Goal: Find specific page/section: Find specific page/section

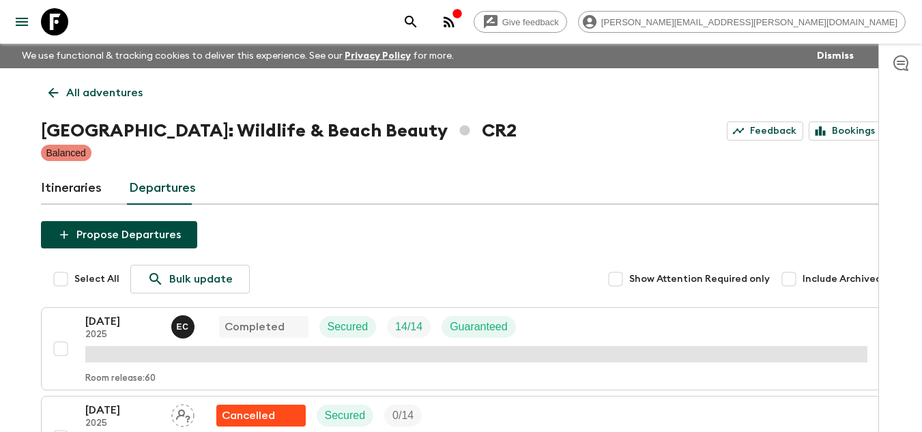
click at [48, 22] on icon at bounding box center [54, 21] width 27 height 27
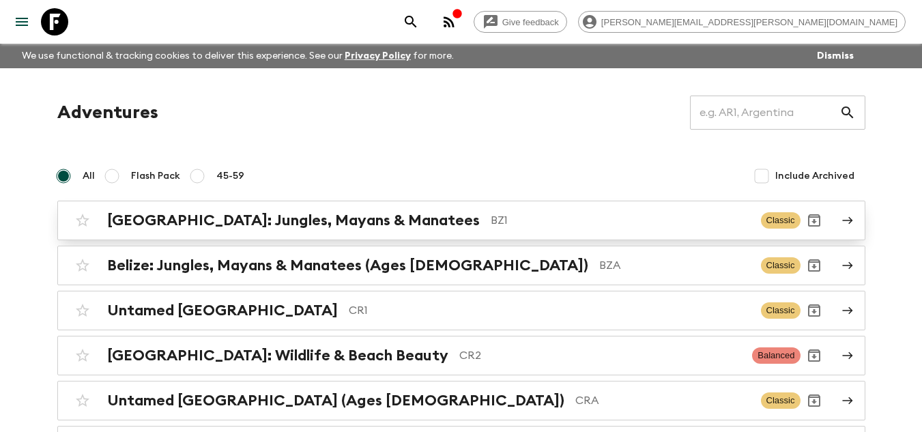
click at [491, 212] on p "BZ1" at bounding box center [620, 220] width 259 height 16
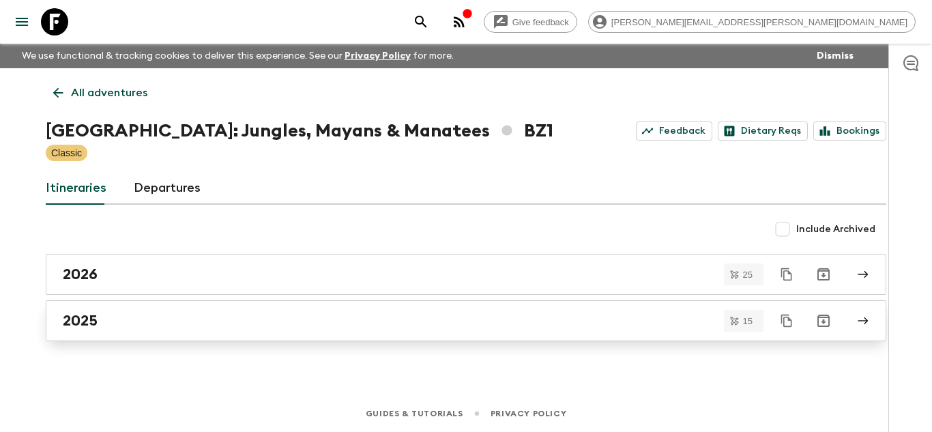
click at [206, 317] on div "2025" at bounding box center [453, 321] width 781 height 18
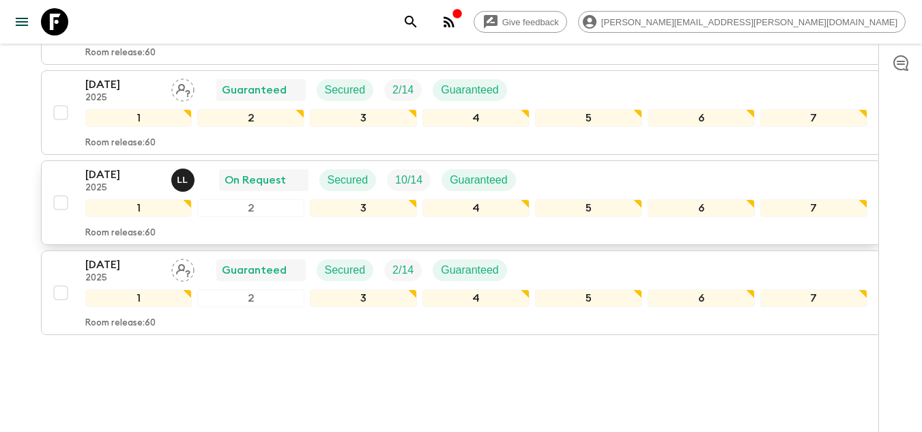
scroll to position [1260, 0]
